Goal: Check status: Check status

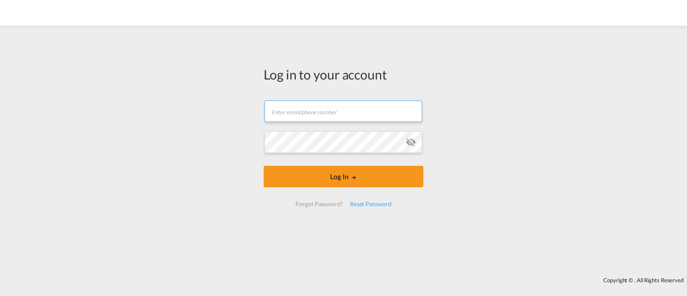
type input "[EMAIL_ADDRESS][DOMAIN_NAME]"
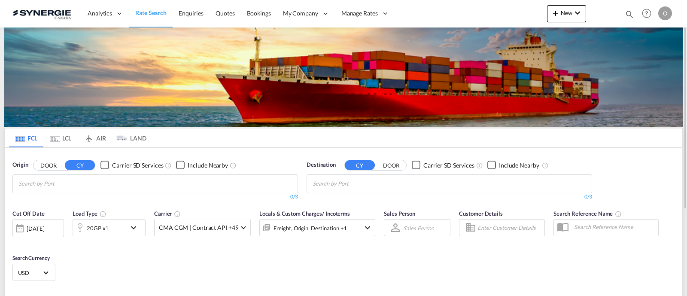
click at [629, 15] on md-icon "icon-magnify" at bounding box center [628, 13] width 9 height 9
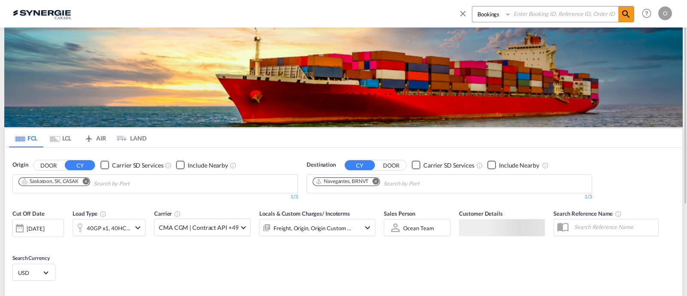
click at [478, 21] on select "Bookings Quotes Enquiries" at bounding box center [492, 13] width 41 height 15
select select "Quotes"
click at [472, 6] on select "Bookings Quotes Enquiries" at bounding box center [492, 13] width 41 height 15
click at [552, 19] on input at bounding box center [564, 13] width 107 height 15
paste input "SYC000014034"
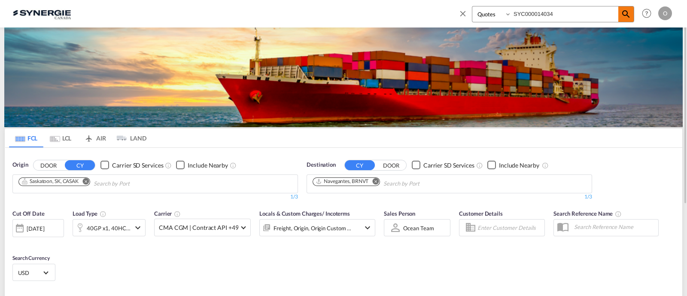
type input "SYC000014034"
click at [630, 14] on md-icon "icon-magnify" at bounding box center [626, 14] width 10 height 10
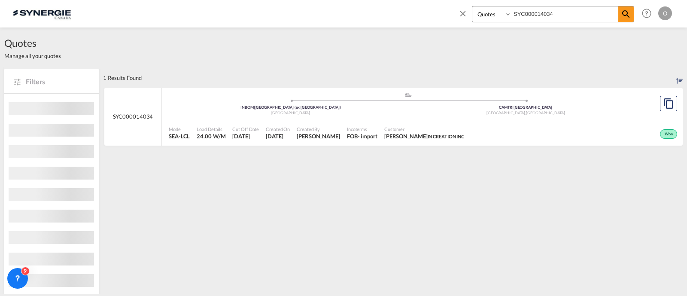
click at [340, 132] on span "[PERSON_NAME]" at bounding box center [318, 136] width 43 height 8
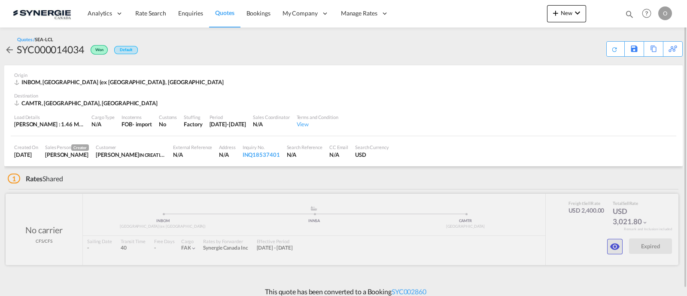
click at [616, 243] on md-icon "icon-eye" at bounding box center [614, 246] width 10 height 10
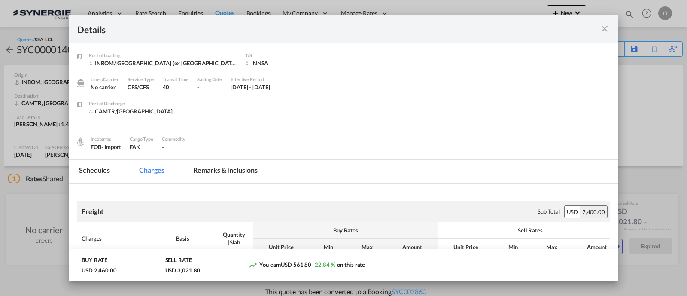
click at [227, 166] on md-tab-item "Remarks & Inclusions" at bounding box center [225, 172] width 85 height 24
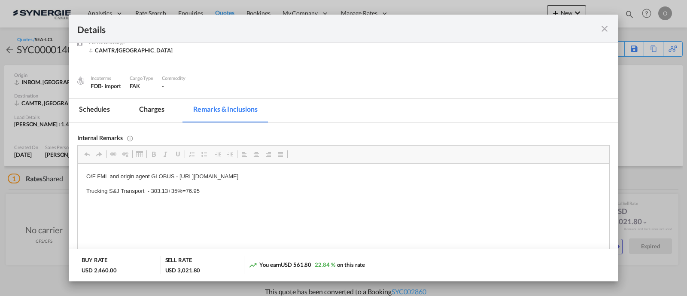
scroll to position [64, 0]
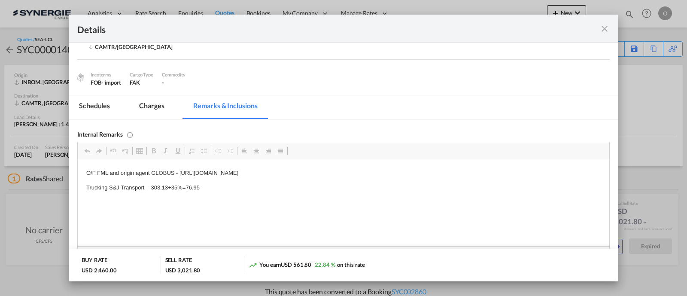
drag, startPoint x: 206, startPoint y: 192, endPoint x: 157, endPoint y: 188, distance: 49.6
click at [605, 24] on md-icon "icon-close fg-AAA8AD m-0 cursor" at bounding box center [604, 29] width 10 height 10
